Goal: Task Accomplishment & Management: Use online tool/utility

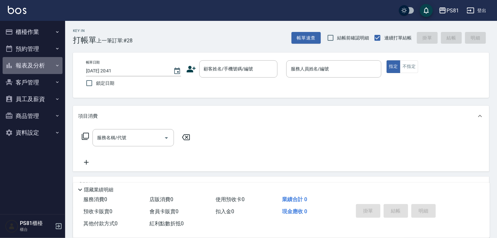
click at [31, 62] on button "報表及分析" at bounding box center [33, 65] width 60 height 17
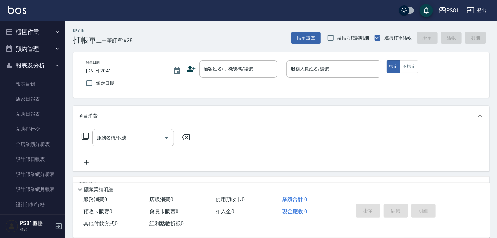
click at [31, 68] on button "報表及分析" at bounding box center [33, 65] width 60 height 17
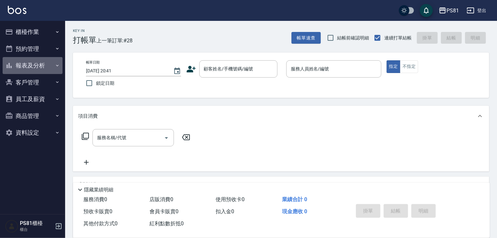
click at [30, 66] on button "報表及分析" at bounding box center [33, 65] width 60 height 17
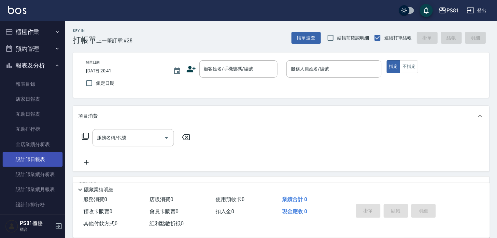
click at [23, 160] on link "設計師日報表" at bounding box center [33, 159] width 60 height 15
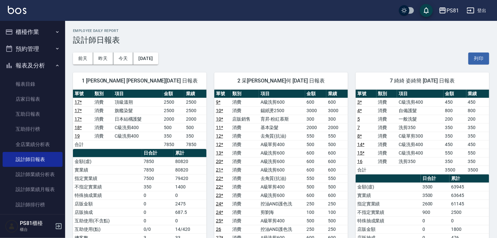
click at [213, 62] on div "[DATE] [DATE] [DATE] [DATE] 列印" at bounding box center [281, 59] width 416 height 28
click at [213, 61] on div "[DATE] [DATE] [DATE] [DATE] 列印" at bounding box center [281, 59] width 416 height 28
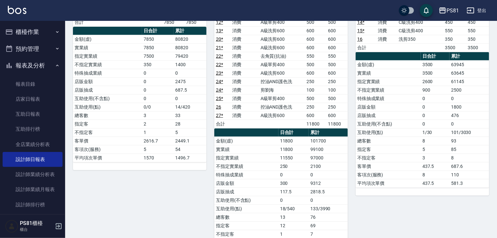
scroll to position [163, 0]
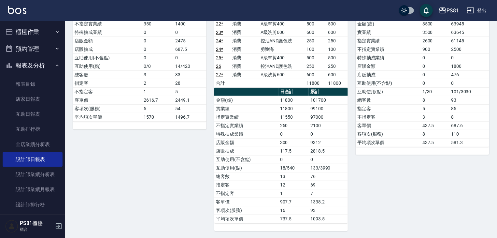
click at [383, 162] on div "7 綺綺 姿綺簡 [DATE] 日報表 單號 類別 項目 金額 業績 3 * 消費 C級洗剪400 450 450 4 * 消費 自備護髮 800 800 5…" at bounding box center [418, 66] width 141 height 329
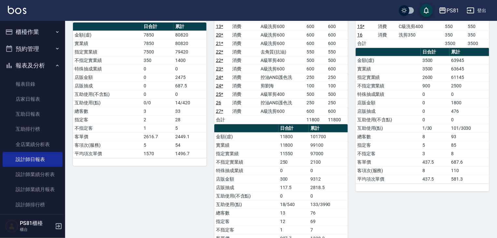
scroll to position [33, 0]
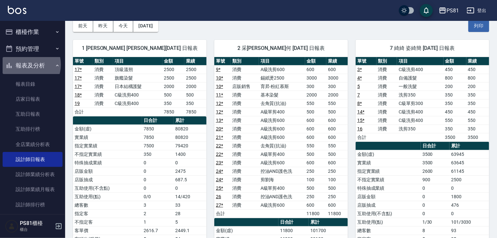
click at [26, 64] on button "報表及分析" at bounding box center [33, 65] width 60 height 17
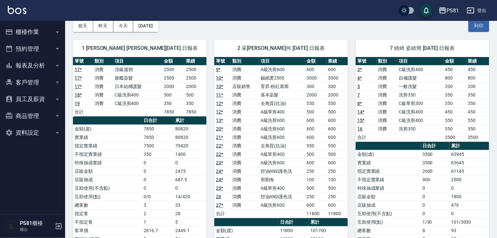
click at [26, 64] on button "報表及分析" at bounding box center [33, 65] width 60 height 17
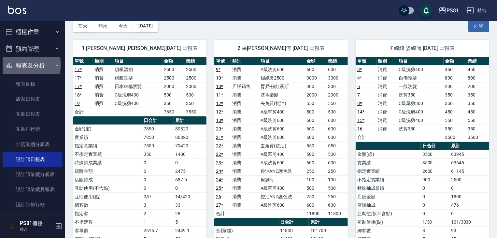
click at [26, 64] on button "報表及分析" at bounding box center [33, 65] width 60 height 17
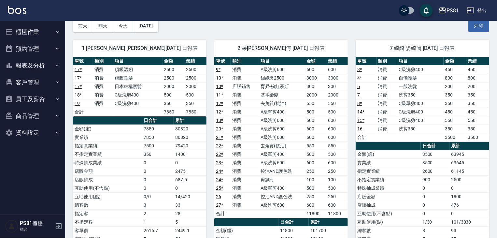
click at [35, 26] on button "櫃檯作業" at bounding box center [33, 31] width 60 height 17
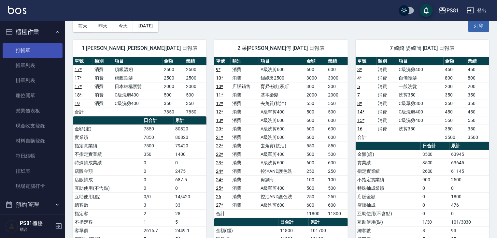
click at [39, 50] on link "打帳單" at bounding box center [33, 50] width 60 height 15
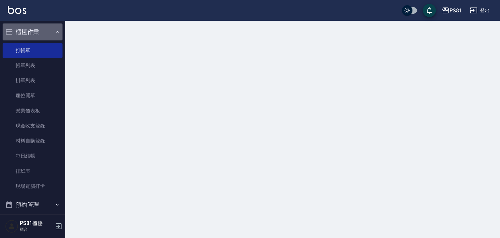
click at [36, 31] on button "櫃檯作業" at bounding box center [33, 31] width 60 height 17
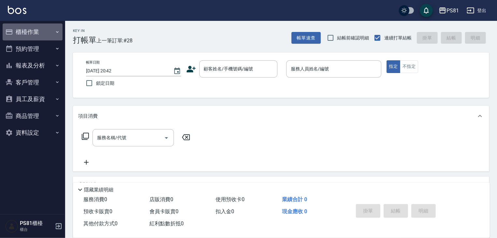
click at [17, 27] on button "櫃檯作業" at bounding box center [33, 31] width 60 height 17
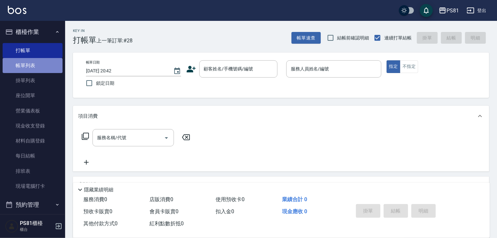
click at [34, 72] on link "帳單列表" at bounding box center [33, 65] width 60 height 15
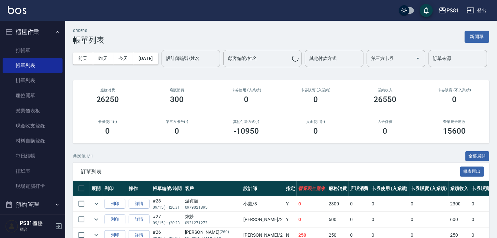
click at [164, 64] on input "設計師編號/姓名" at bounding box center [190, 58] width 53 height 11
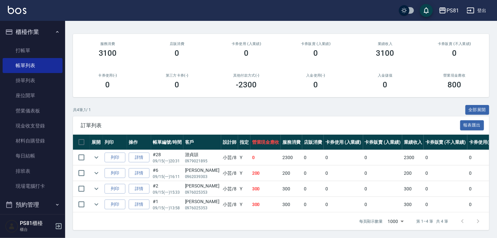
scroll to position [71, 0]
type input "小芸-8"
click at [96, 153] on icon "expand row" at bounding box center [96, 157] width 8 height 8
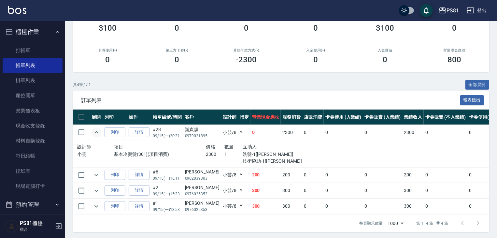
click at [96, 136] on icon "expand row" at bounding box center [96, 132] width 8 height 8
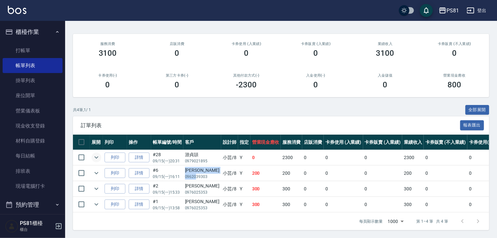
drag, startPoint x: 184, startPoint y: 166, endPoint x: 195, endPoint y: 173, distance: 12.8
click at [195, 173] on td "[PERSON_NAME]0962039303" at bounding box center [202, 172] width 38 height 15
click at [196, 173] on p "0962039303" at bounding box center [202, 176] width 34 height 6
click at [197, 173] on p "0962039303" at bounding box center [202, 176] width 34 height 6
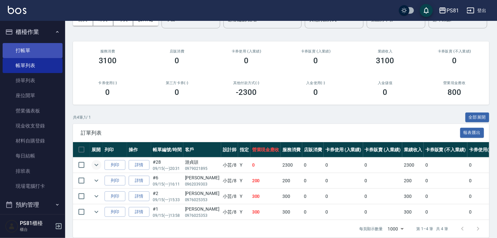
click at [43, 48] on link "打帳單" at bounding box center [33, 50] width 60 height 15
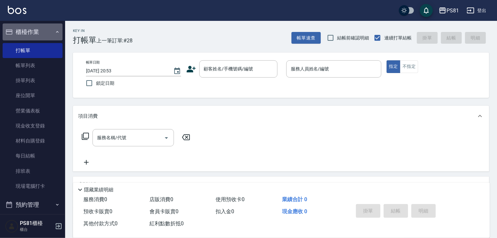
click at [53, 29] on button "櫃檯作業" at bounding box center [33, 31] width 60 height 17
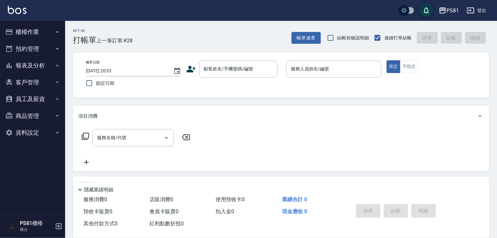
click at [47, 66] on button "報表及分析" at bounding box center [33, 65] width 60 height 17
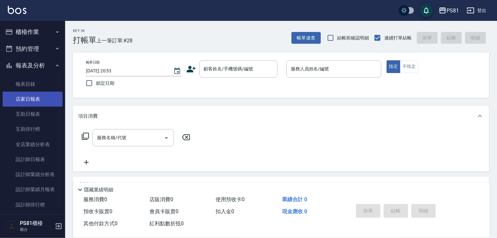
click at [47, 100] on link "店家日報表" at bounding box center [33, 98] width 60 height 15
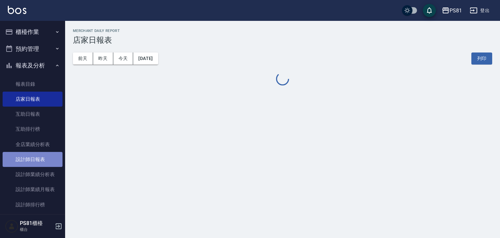
click at [45, 156] on link "設計師日報表" at bounding box center [33, 159] width 60 height 15
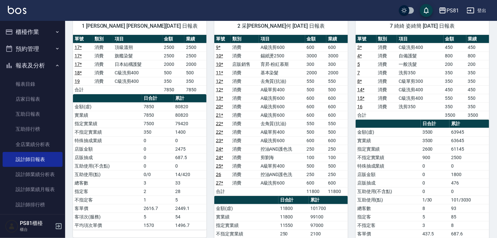
scroll to position [53, 0]
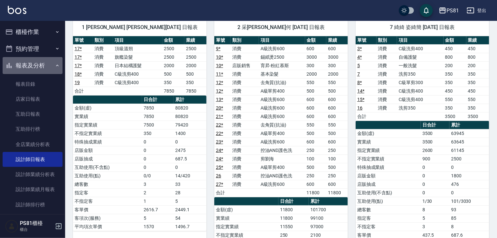
drag, startPoint x: 40, startPoint y: 63, endPoint x: 34, endPoint y: 23, distance: 40.5
click at [41, 61] on button "報表及分析" at bounding box center [33, 65] width 60 height 17
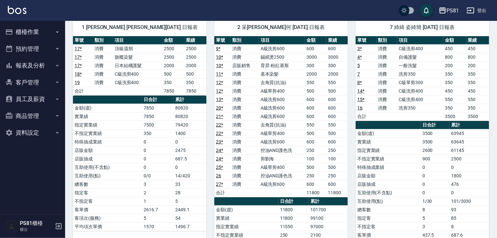
click at [34, 23] on ul "櫃檯作業 打帳單 帳單列表 掛單列表 座位開單 營業儀表板 現金收支登錄 材料自購登錄 每日結帳 排班表 現場電腦打卡 預約管理 預約管理 單日預約紀錄 單週…" at bounding box center [33, 82] width 60 height 123
click at [35, 25] on button "櫃檯作業" at bounding box center [33, 31] width 60 height 17
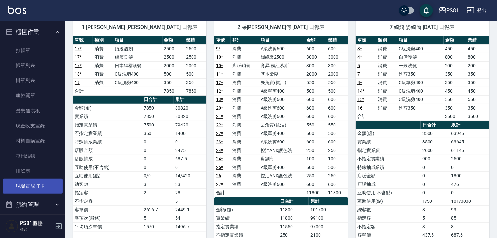
click at [44, 184] on link "現場電腦打卡" at bounding box center [33, 185] width 60 height 15
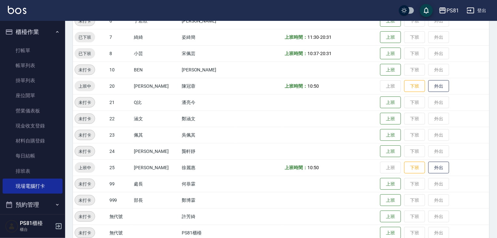
scroll to position [163, 0]
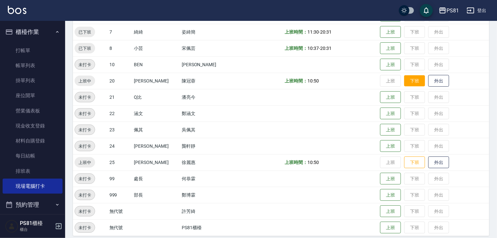
click at [404, 79] on button "下班" at bounding box center [414, 80] width 21 height 11
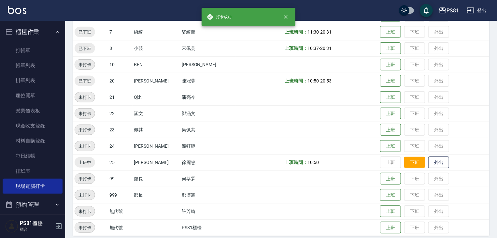
click at [408, 162] on button "下班" at bounding box center [414, 162] width 21 height 11
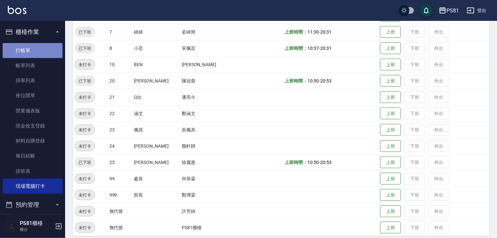
click at [37, 45] on link "打帳單" at bounding box center [33, 50] width 60 height 15
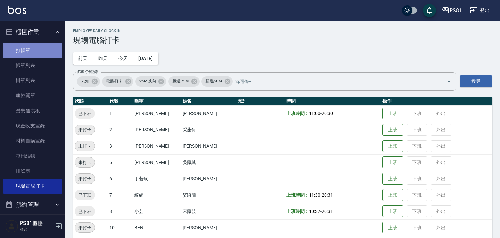
click at [37, 45] on link "打帳單" at bounding box center [33, 50] width 60 height 15
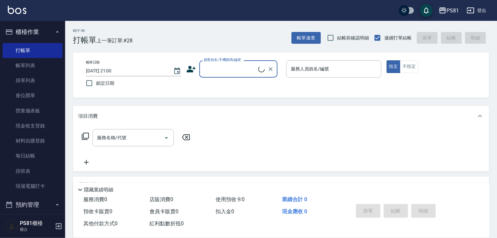
click at [221, 76] on div "顧客姓名/手機號碼/編號" at bounding box center [238, 68] width 78 height 17
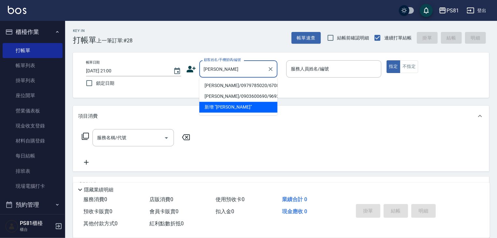
click at [221, 84] on li "[PERSON_NAME]/0979785020/6708" at bounding box center [238, 85] width 78 height 11
type input "[PERSON_NAME]/0979785020/6708"
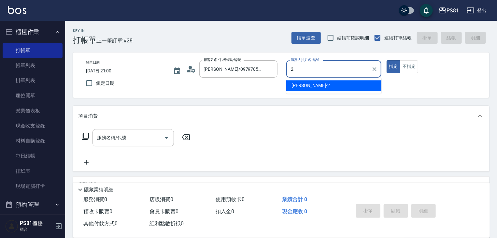
type input "[DEMOGRAPHIC_DATA]-2"
type button "true"
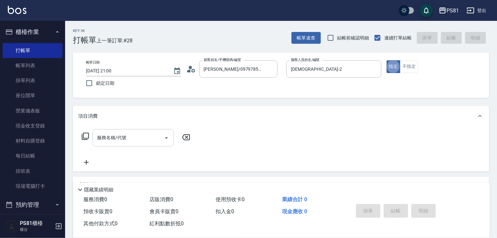
click at [119, 141] on input "服務名稱/代號" at bounding box center [128, 137] width 66 height 11
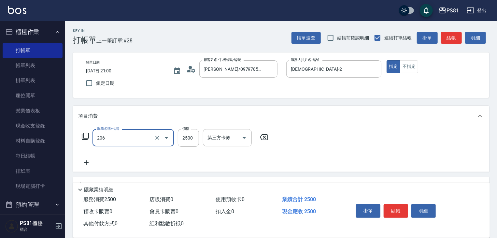
type input "錫紙燙2500(206)"
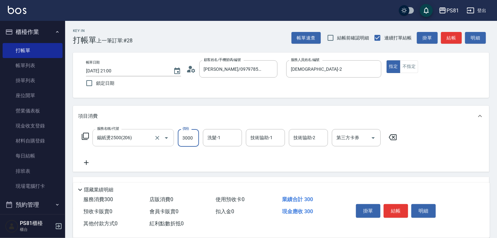
type input "3000"
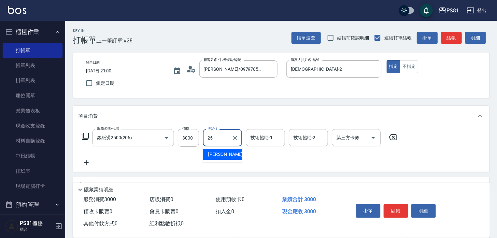
type input "妮可-25"
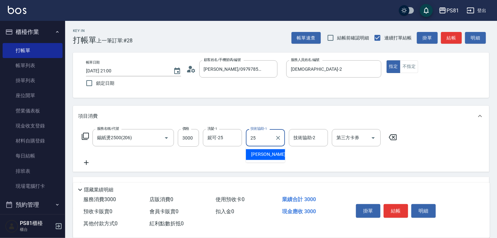
type input "妮可-25"
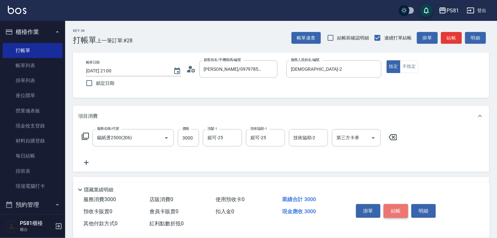
click at [404, 209] on button "結帳" at bounding box center [395, 211] width 24 height 14
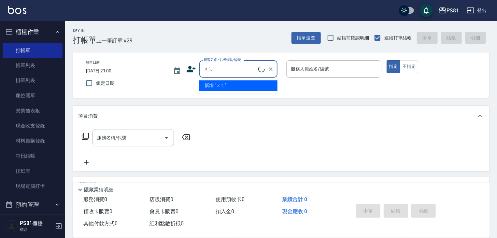
type input "ㄨ"
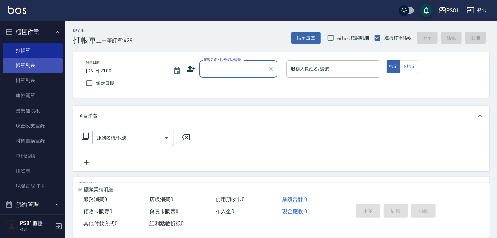
click at [50, 65] on link "帳單列表" at bounding box center [33, 65] width 60 height 15
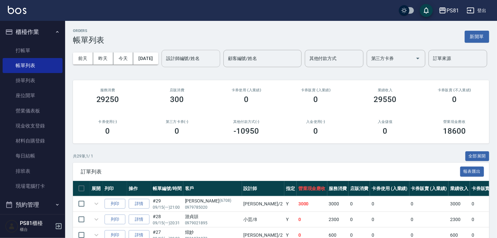
click at [164, 64] on input "設計師編號/姓名" at bounding box center [190, 58] width 53 height 11
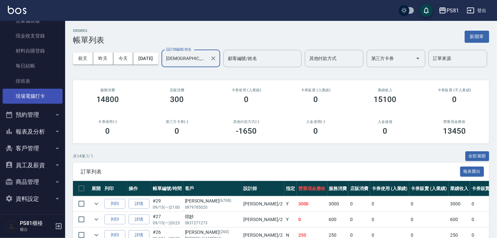
scroll to position [90, 0]
type input "[DEMOGRAPHIC_DATA]-2"
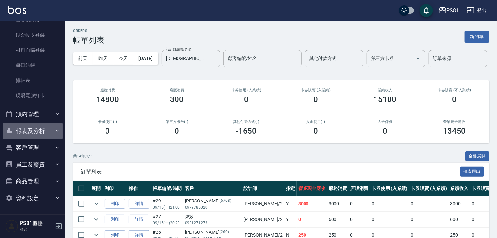
click at [34, 132] on button "報表及分析" at bounding box center [33, 130] width 60 height 17
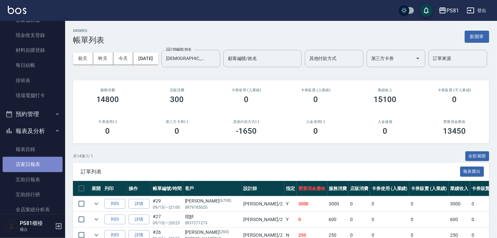
click at [34, 161] on link "店家日報表" at bounding box center [33, 164] width 60 height 15
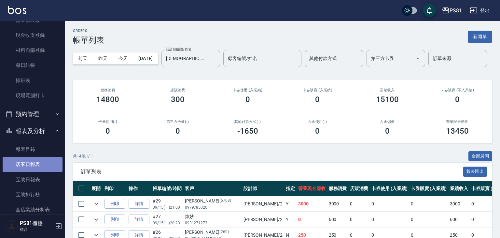
click at [34, 161] on link "店家日報表" at bounding box center [33, 164] width 60 height 15
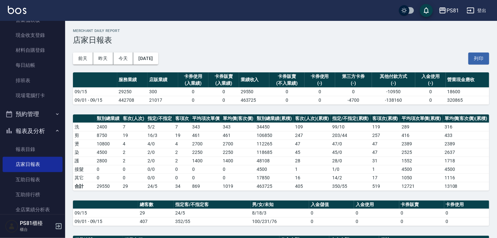
scroll to position [165, 0]
